Goal: Task Accomplishment & Management: Use online tool/utility

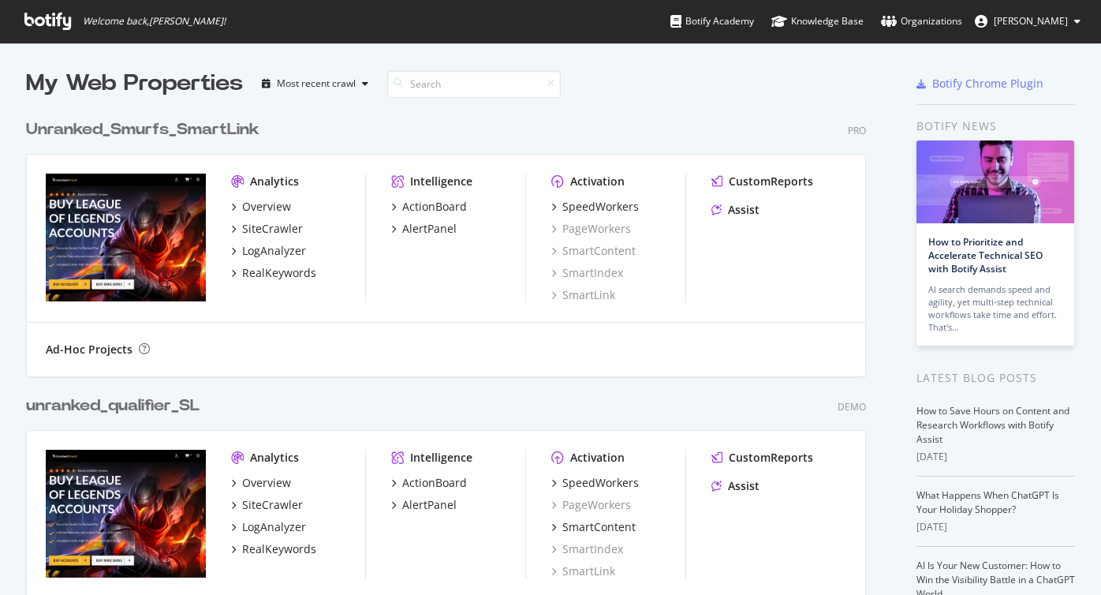
scroll to position [595, 1101]
click at [738, 101] on div "Unranked_Smurfs_SmartLink Pro Analytics Overview SiteCrawler LogAnalyzer RealKe…" at bounding box center [452, 237] width 853 height 276
click at [574, 292] on div "SmartLink" at bounding box center [583, 295] width 64 height 16
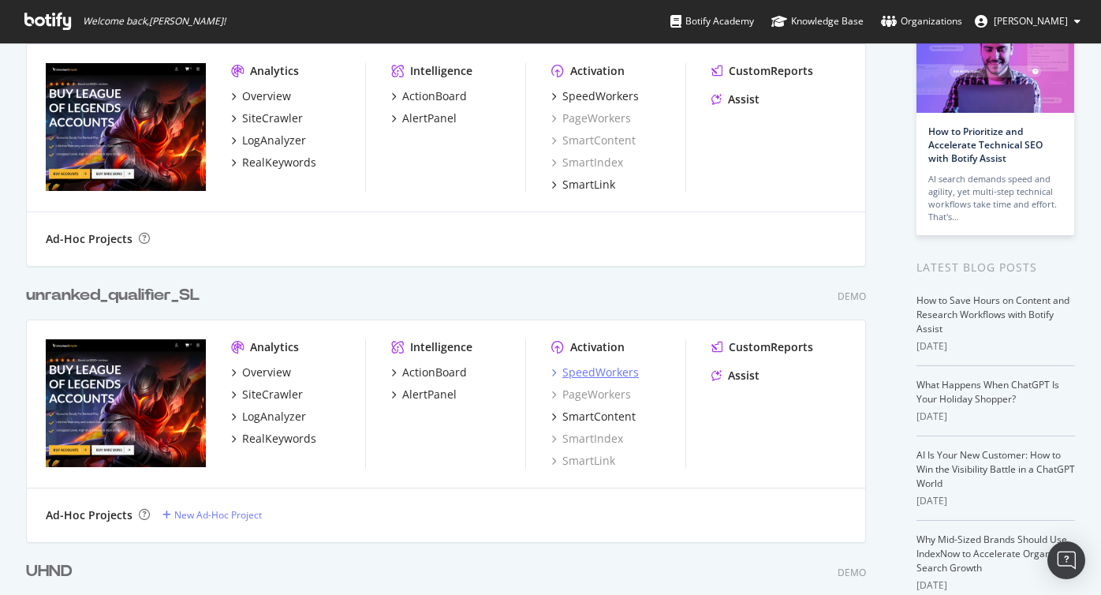
scroll to position [137, 0]
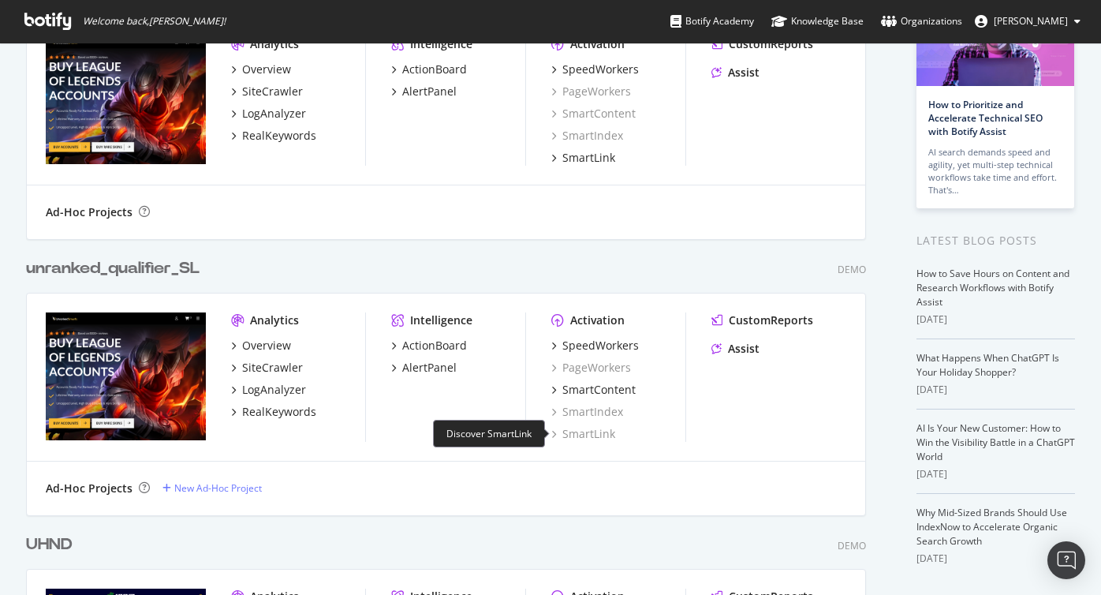
click at [577, 432] on div "SmartLink" at bounding box center [583, 434] width 64 height 16
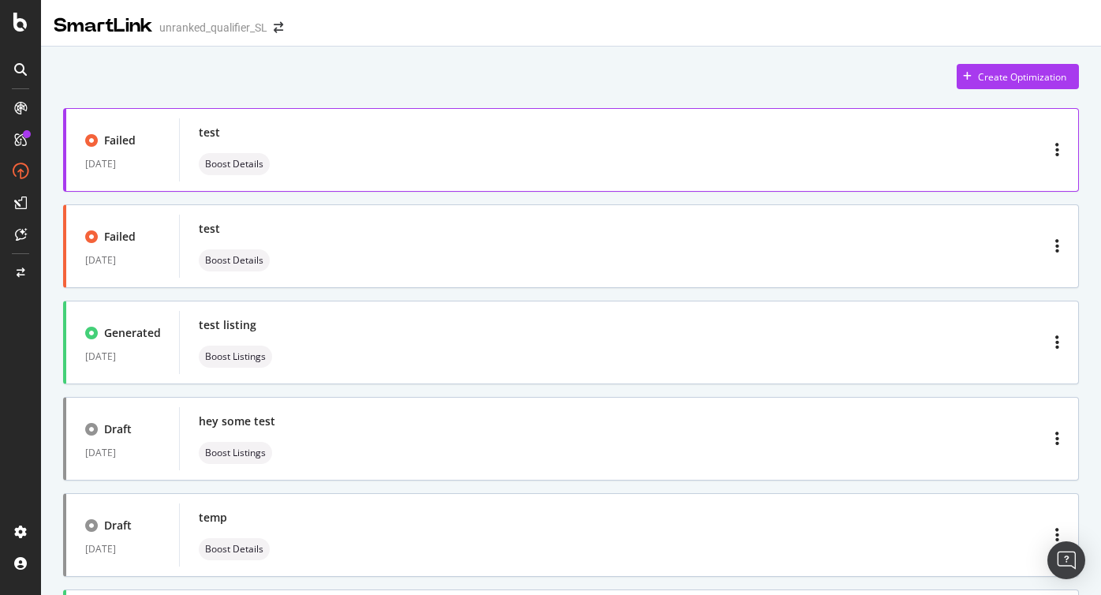
click at [664, 135] on div "test Boost Details" at bounding box center [629, 150] width 861 height 50
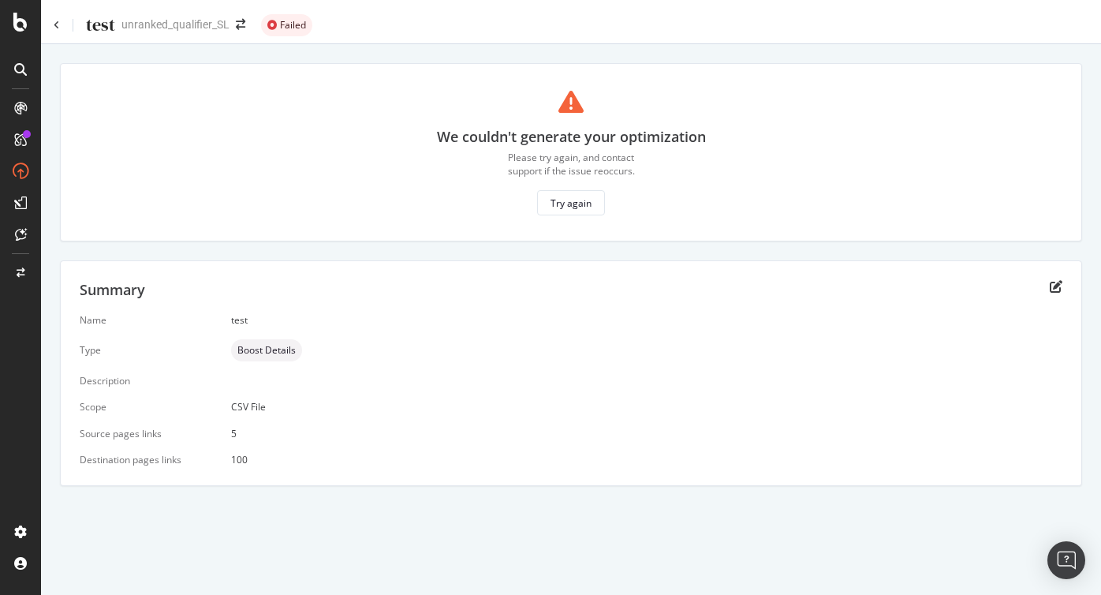
click at [62, 26] on div "test" at bounding box center [85, 25] width 62 height 24
click at [55, 24] on icon at bounding box center [57, 25] width 6 height 9
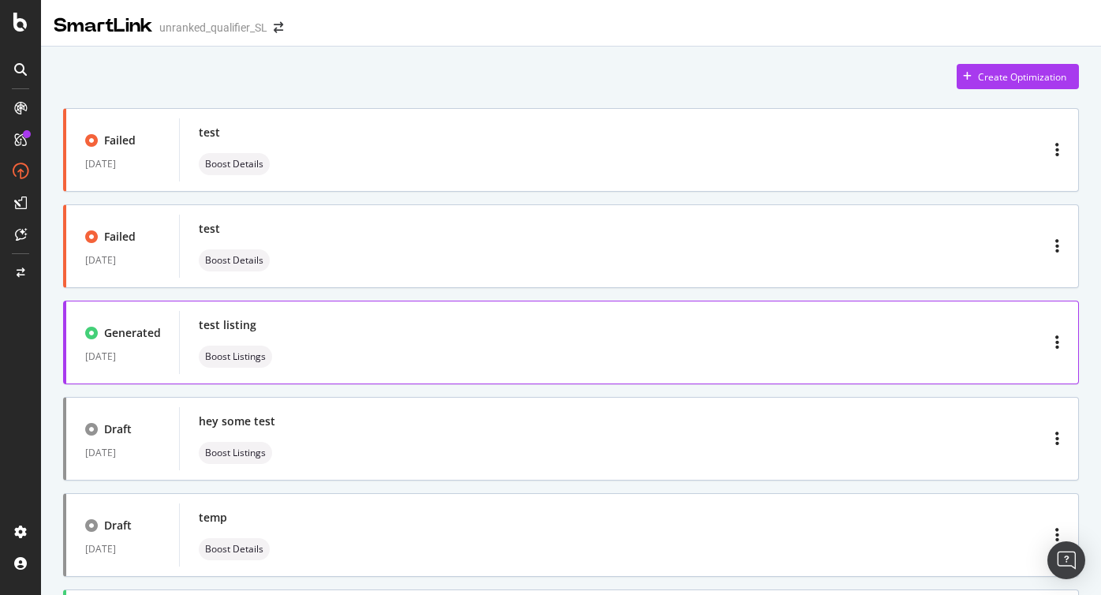
click at [593, 355] on div "test listing Boost Listings" at bounding box center [629, 342] width 861 height 50
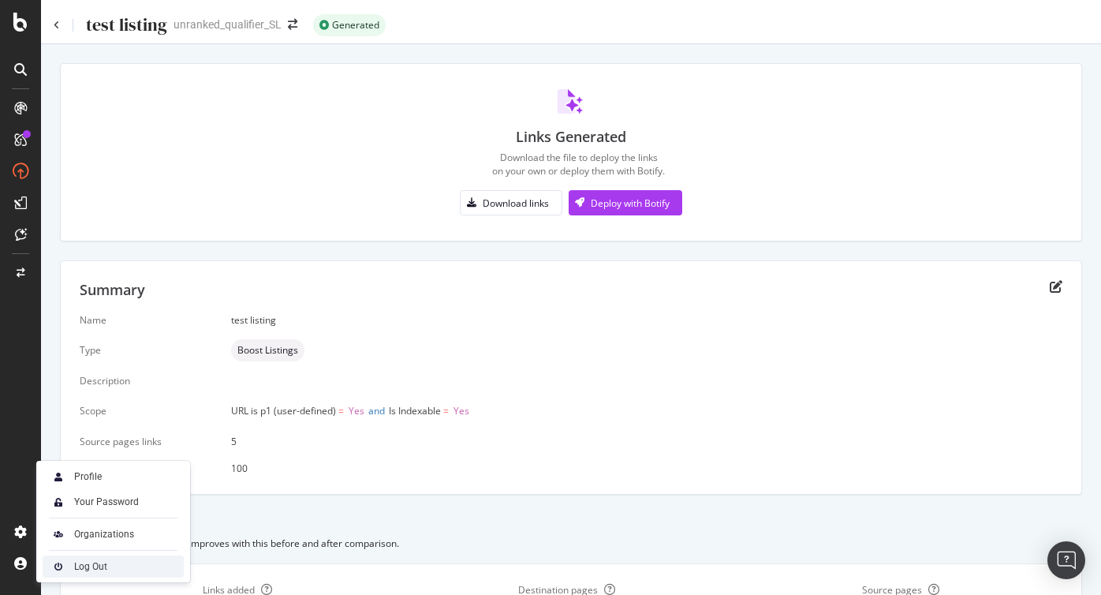
click at [79, 566] on div "Log Out" at bounding box center [90, 566] width 33 height 13
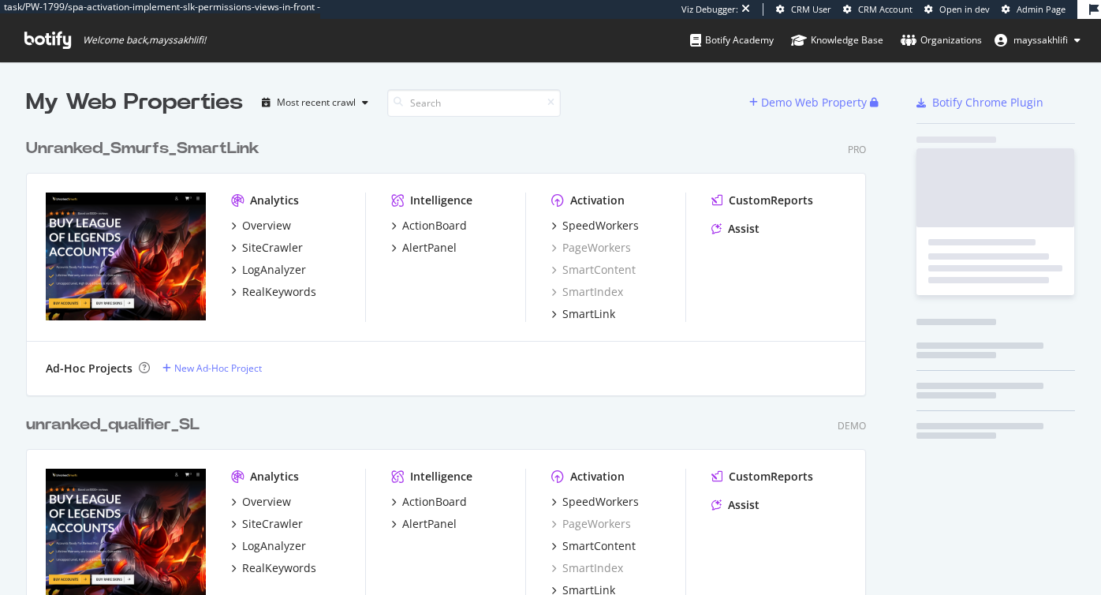
scroll to position [3729, 853]
